Goal: Task Accomplishment & Management: Manage account settings

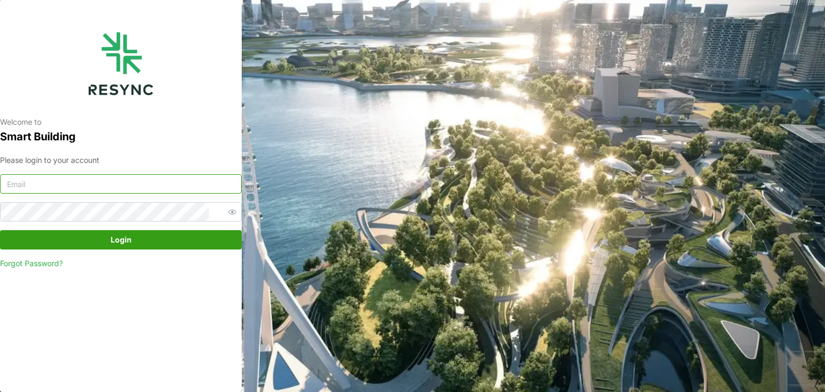
click at [30, 180] on input at bounding box center [121, 183] width 242 height 19
click at [50, 264] on link "Forgot Password?" at bounding box center [121, 263] width 242 height 11
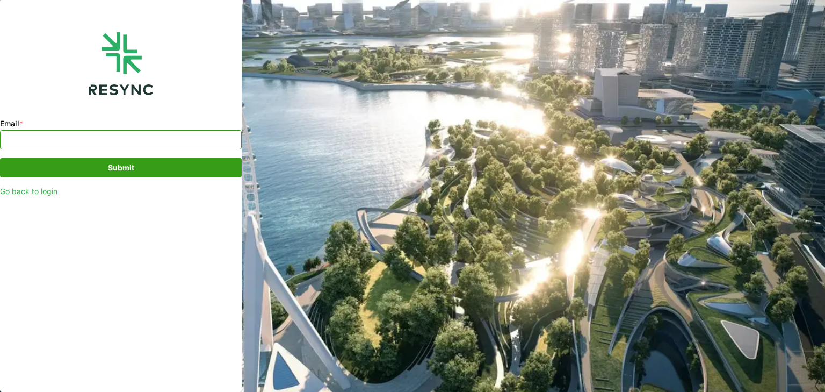
click at [56, 134] on input "Email *" at bounding box center [121, 139] width 242 height 19
type input "[PERSON_NAME][EMAIL_ADDRESS][DOMAIN_NAME]"
click at [131, 167] on span "Submit" at bounding box center [121, 167] width 26 height 18
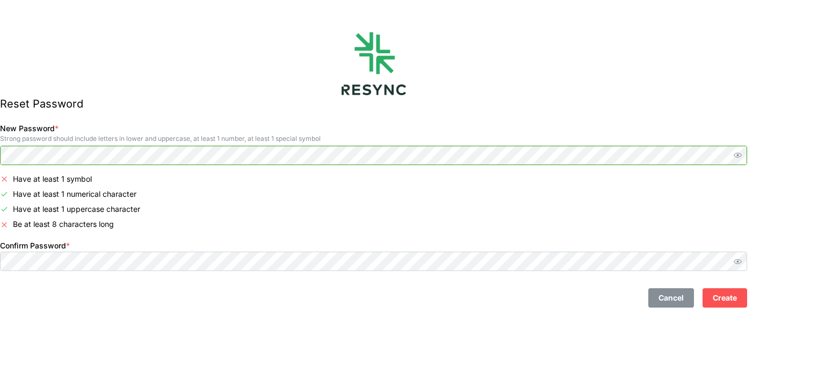
click at [742, 154] on icon "button" at bounding box center [738, 155] width 8 height 8
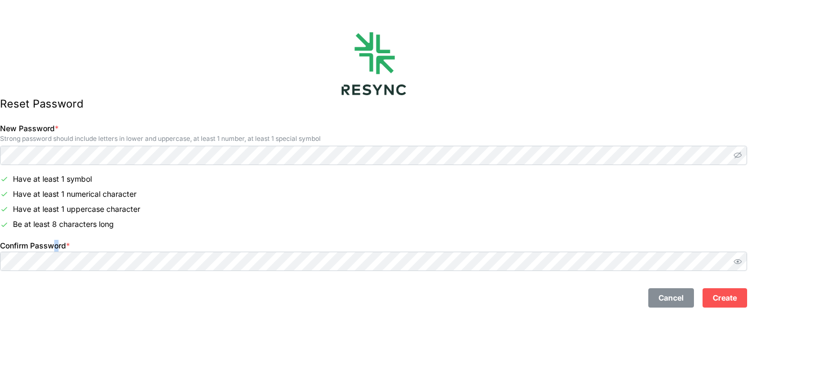
click at [70, 250] on label "Confirm Password *" at bounding box center [35, 246] width 70 height 12
click at [221, 310] on div "Cancel Create" at bounding box center [374, 293] width 756 height 37
click at [742, 260] on icon "button" at bounding box center [738, 261] width 8 height 8
click at [737, 296] on span "Create" at bounding box center [725, 297] width 24 height 18
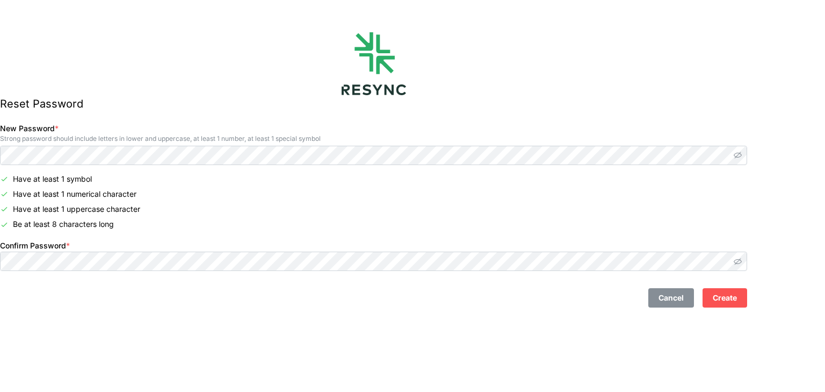
click at [737, 296] on span "Create" at bounding box center [725, 297] width 24 height 18
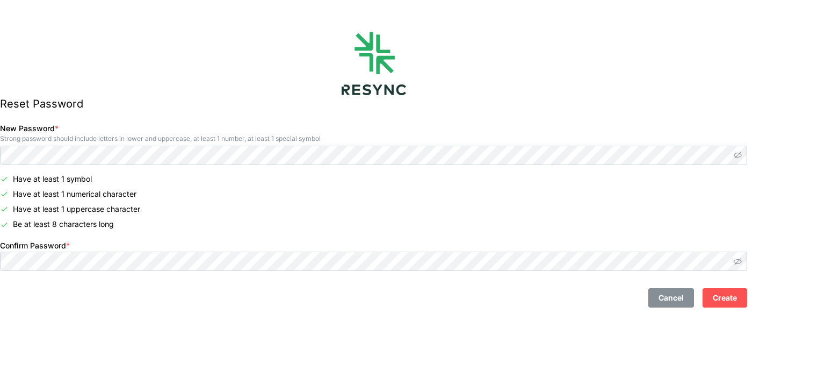
click at [737, 296] on span "Create" at bounding box center [725, 297] width 24 height 18
click at [737, 299] on span "Create" at bounding box center [725, 297] width 24 height 18
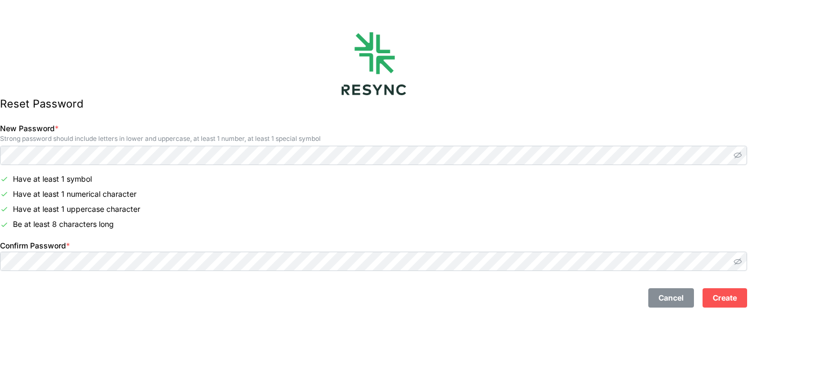
click at [737, 299] on span "Create" at bounding box center [725, 297] width 24 height 18
click at [742, 158] on icon "button" at bounding box center [738, 155] width 8 height 8
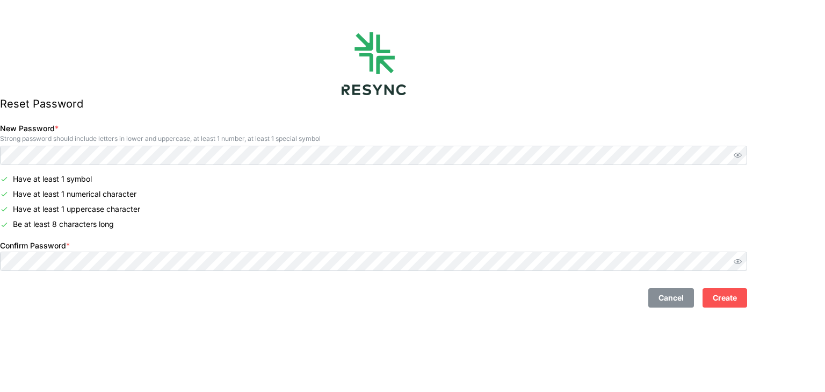
click at [742, 258] on icon "button" at bounding box center [738, 261] width 8 height 8
click at [737, 299] on span "Create" at bounding box center [725, 297] width 24 height 18
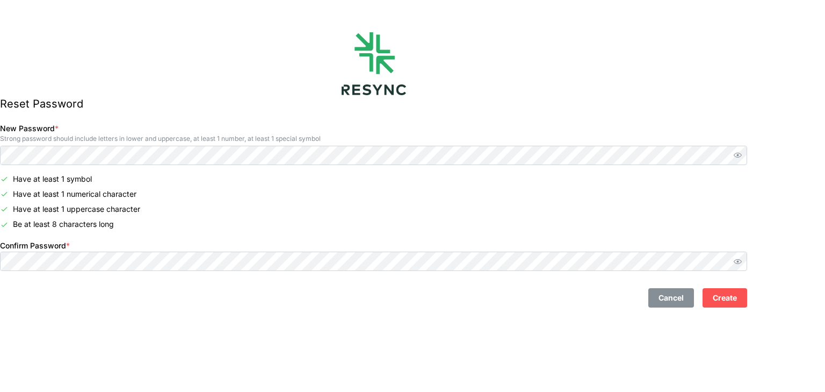
click at [737, 299] on span "Create" at bounding box center [725, 297] width 24 height 18
click at [737, 301] on span "Create" at bounding box center [725, 297] width 24 height 18
